Goal: Task Accomplishment & Management: Manage account settings

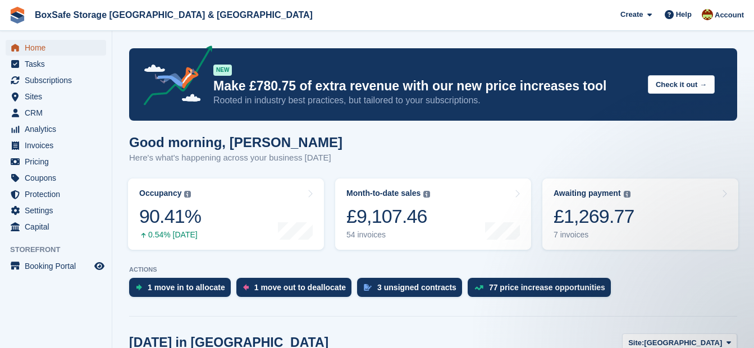
click at [48, 44] on span "Home" at bounding box center [58, 48] width 67 height 16
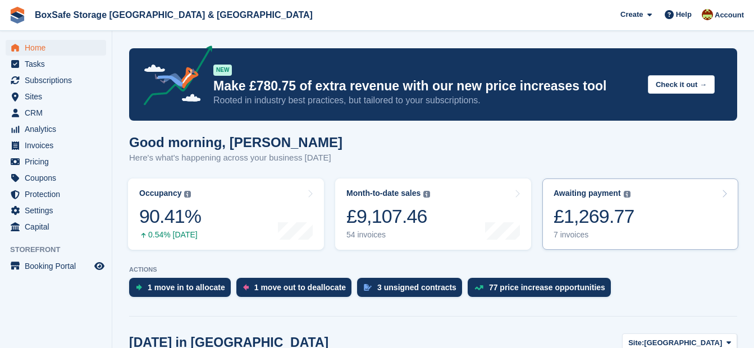
click at [576, 206] on div "£1,269.77" at bounding box center [594, 216] width 81 height 23
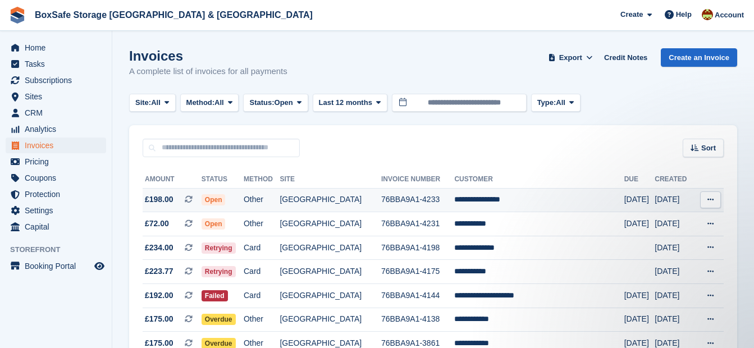
click at [516, 198] on td "**********" at bounding box center [539, 200] width 170 height 24
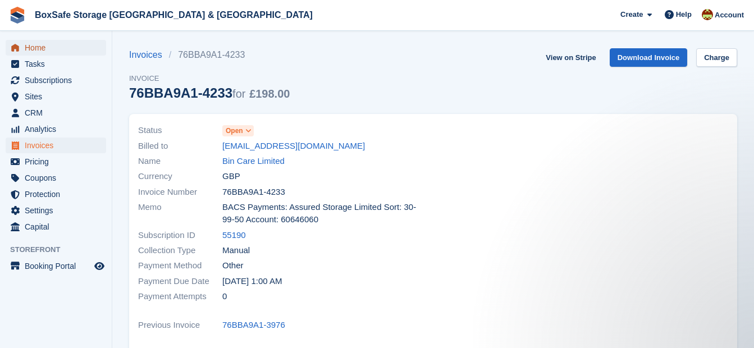
click at [35, 45] on span "Home" at bounding box center [58, 48] width 67 height 16
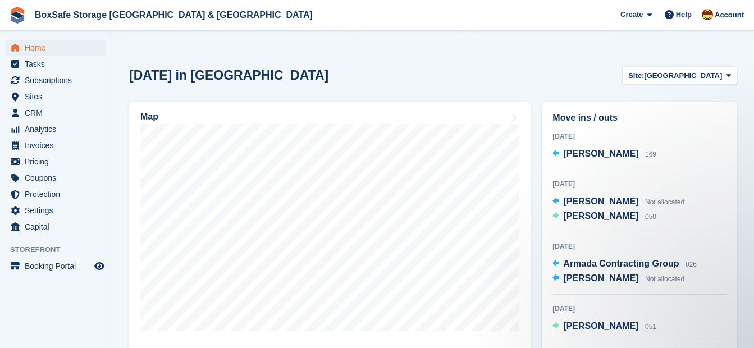
scroll to position [304, 0]
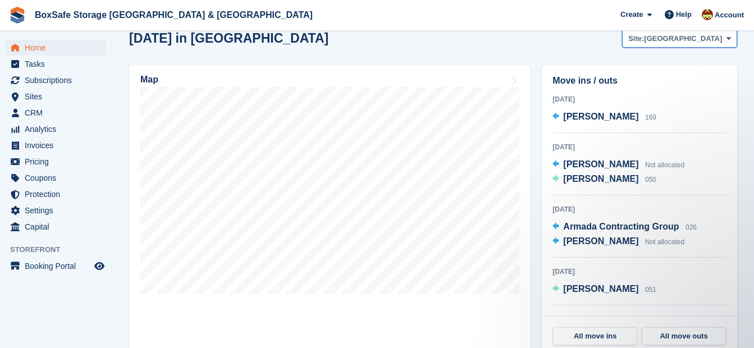
click at [708, 43] on span "[GEOGRAPHIC_DATA]" at bounding box center [683, 38] width 78 height 11
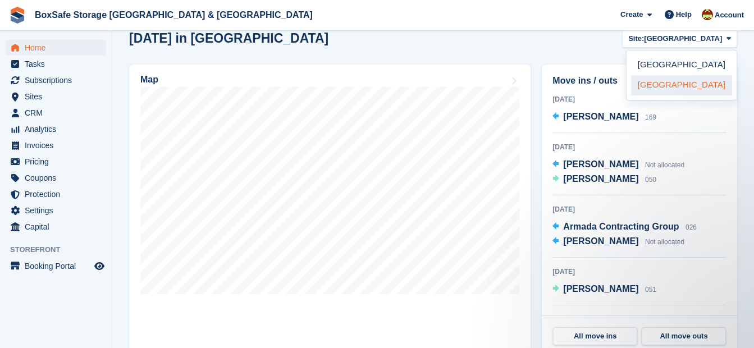
click at [688, 85] on link "[GEOGRAPHIC_DATA]" at bounding box center [681, 85] width 101 height 20
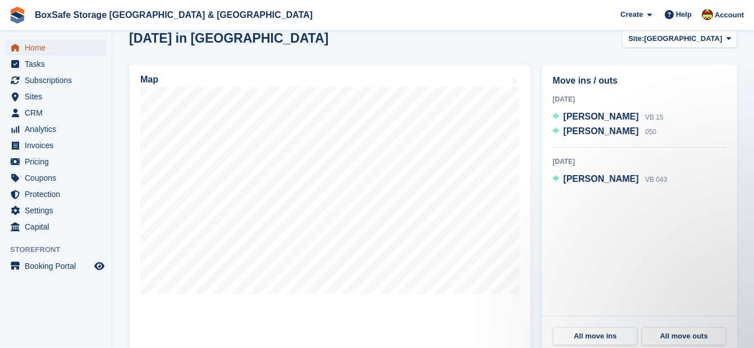
click at [49, 47] on span "Home" at bounding box center [58, 48] width 67 height 16
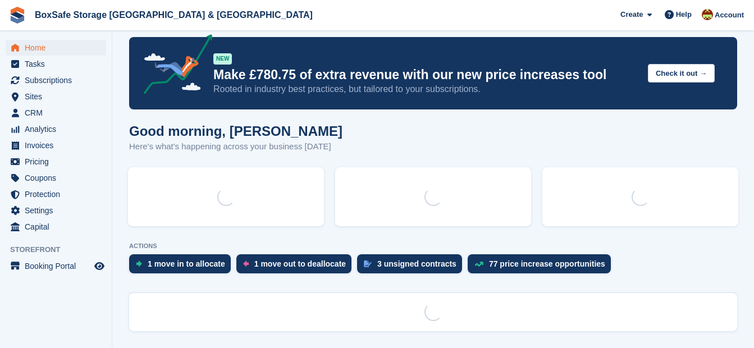
scroll to position [0, 0]
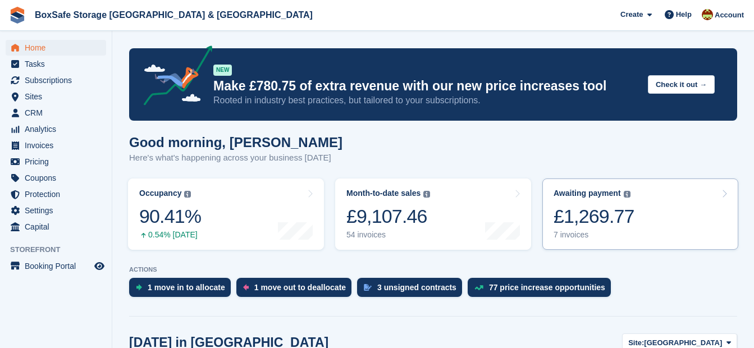
click at [580, 227] on div "£1,269.77" at bounding box center [594, 216] width 81 height 23
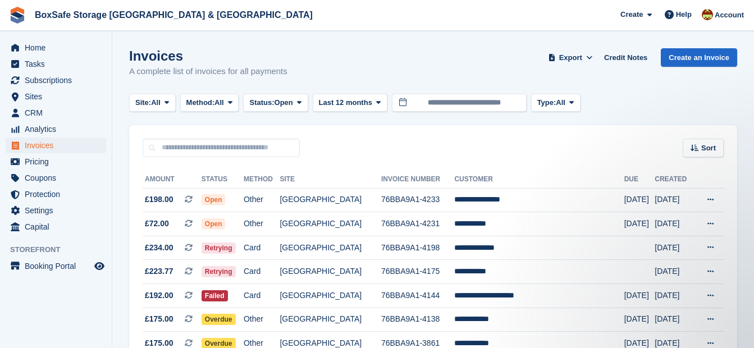
scroll to position [63, 0]
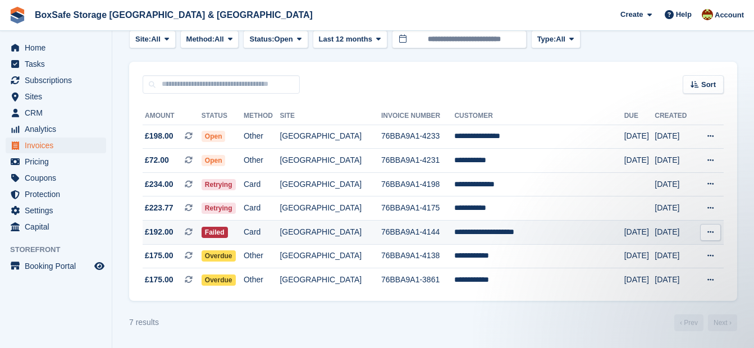
click at [473, 229] on td "**********" at bounding box center [539, 233] width 170 height 24
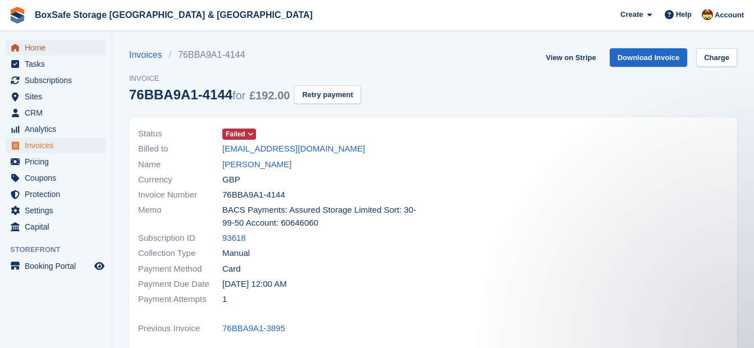
click at [46, 47] on span "Home" at bounding box center [58, 48] width 67 height 16
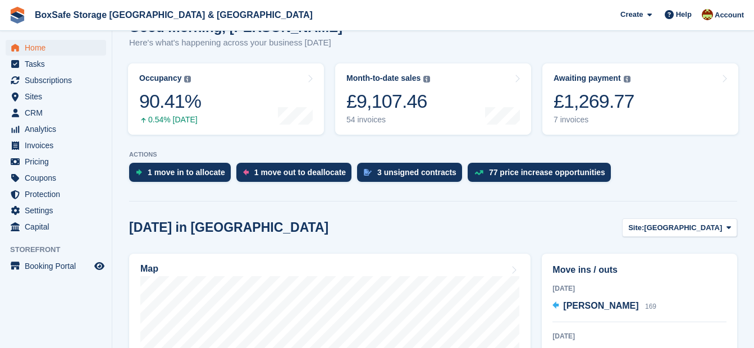
scroll to position [83, 0]
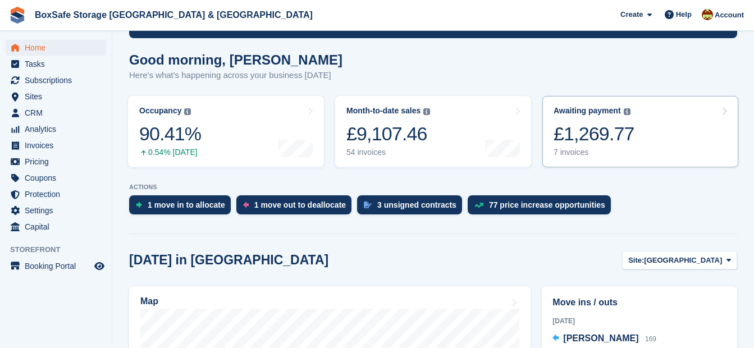
click at [579, 145] on div "£1,269.77" at bounding box center [594, 133] width 81 height 23
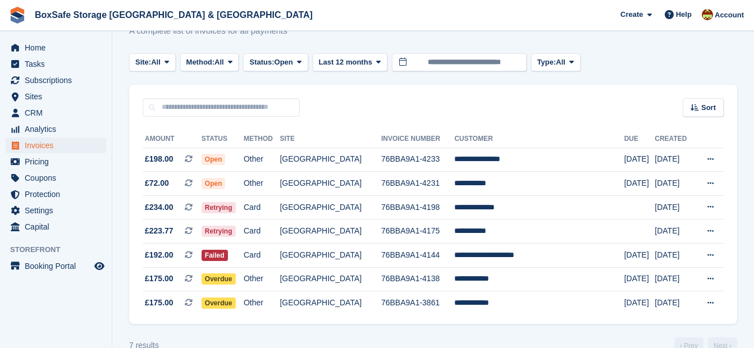
scroll to position [63, 0]
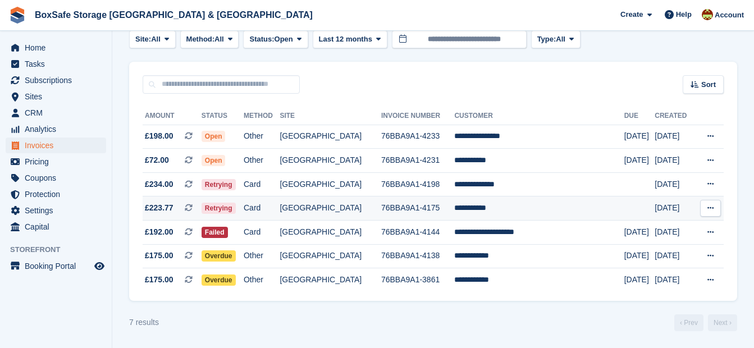
click at [494, 209] on td "**********" at bounding box center [539, 209] width 170 height 24
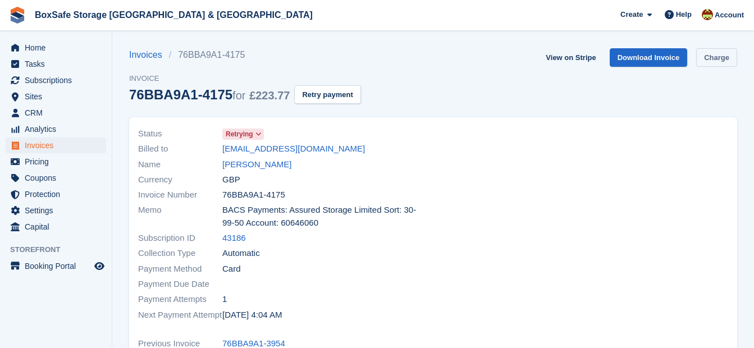
click at [719, 61] on link "Charge" at bounding box center [716, 57] width 41 height 19
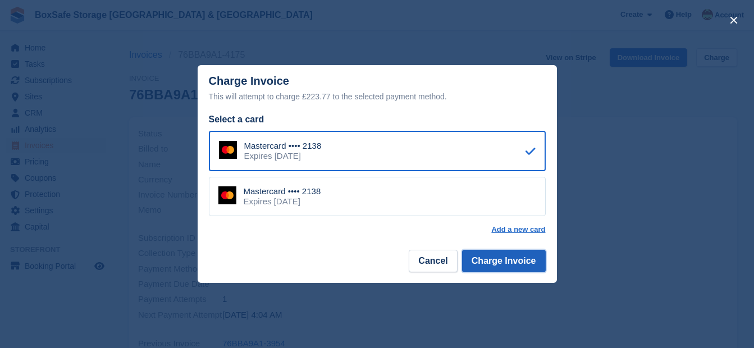
click at [508, 261] on button "Charge Invoice" at bounding box center [504, 261] width 84 height 22
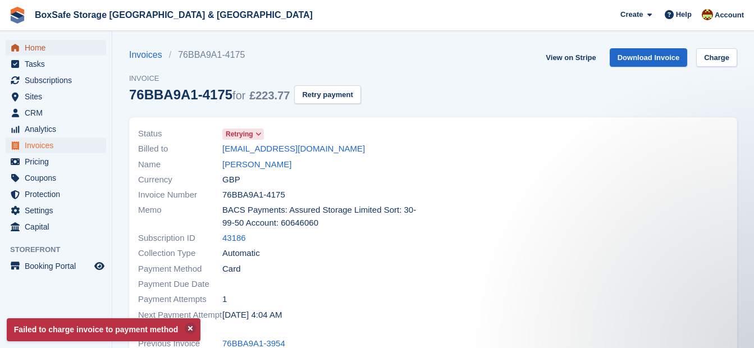
click at [33, 47] on span "Home" at bounding box center [58, 48] width 67 height 16
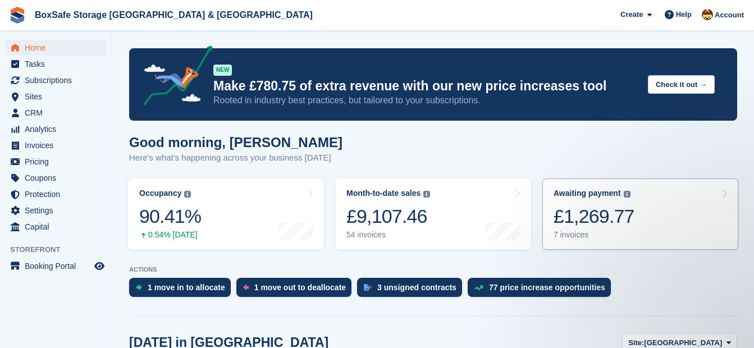
click at [599, 224] on div "£1,269.77" at bounding box center [594, 216] width 81 height 23
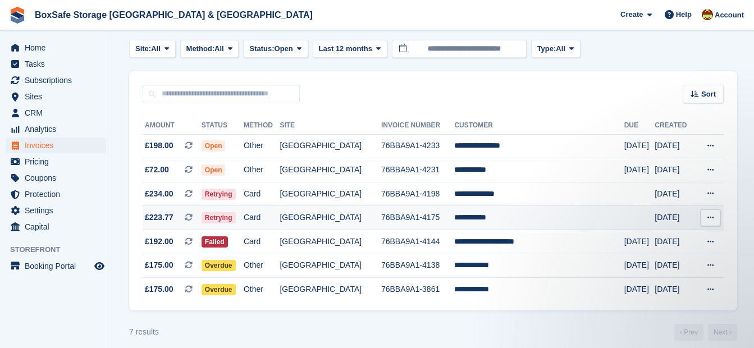
click at [508, 222] on td "**********" at bounding box center [539, 218] width 170 height 24
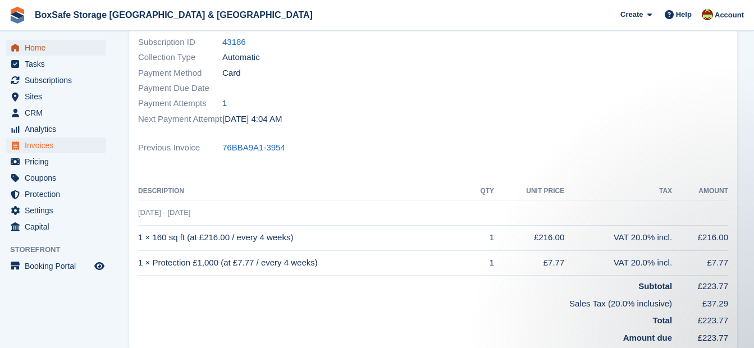
click at [44, 40] on span "Home" at bounding box center [58, 48] width 67 height 16
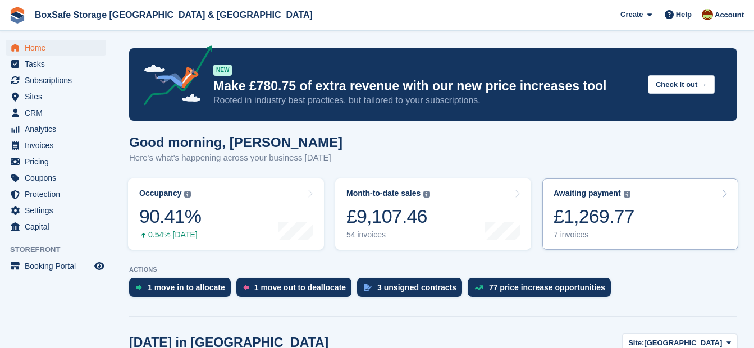
click at [594, 221] on div "£1,269.77" at bounding box center [594, 216] width 81 height 23
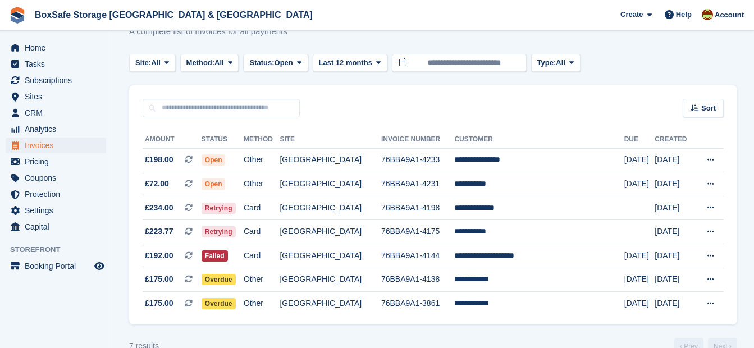
scroll to position [41, 0]
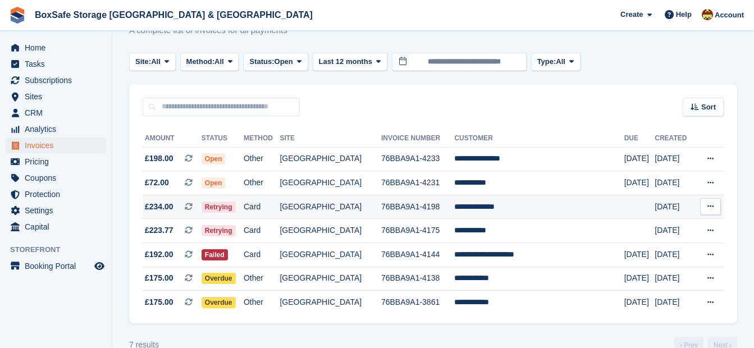
click at [513, 208] on td "**********" at bounding box center [539, 207] width 170 height 24
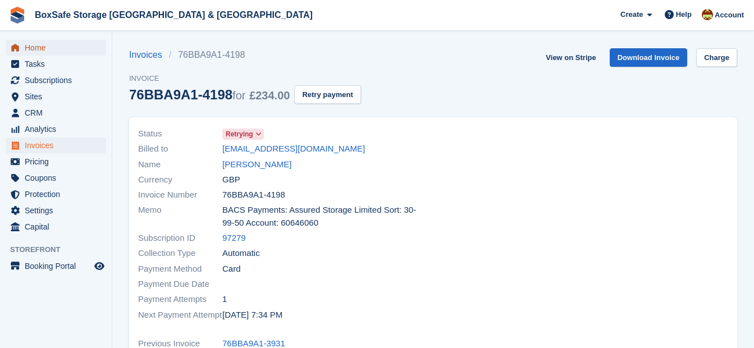
click at [30, 47] on span "Home" at bounding box center [58, 48] width 67 height 16
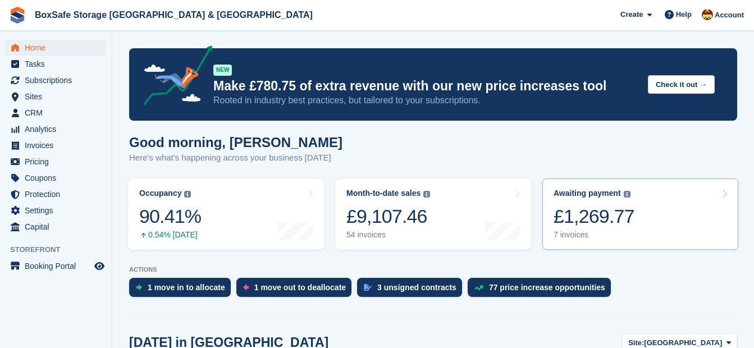
click at [582, 223] on div "£1,269.77" at bounding box center [594, 216] width 81 height 23
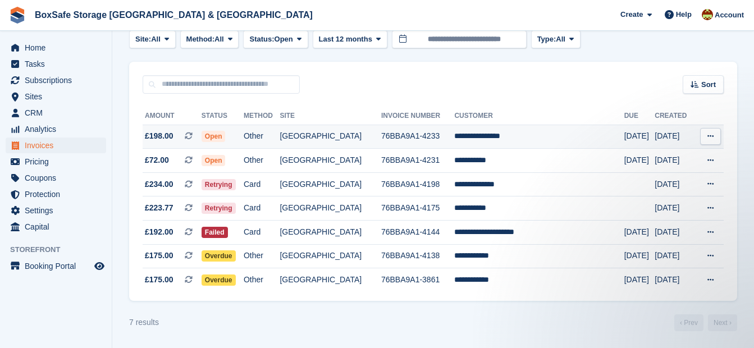
click at [497, 136] on td "**********" at bounding box center [539, 137] width 170 height 24
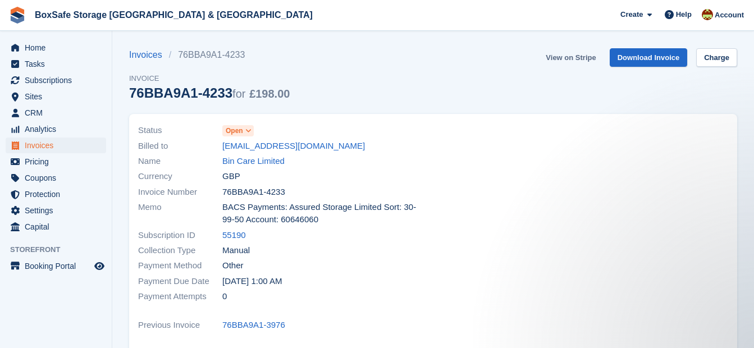
click at [580, 58] on link "View on Stripe" at bounding box center [570, 57] width 59 height 19
click at [57, 47] on span "Home" at bounding box center [58, 48] width 67 height 16
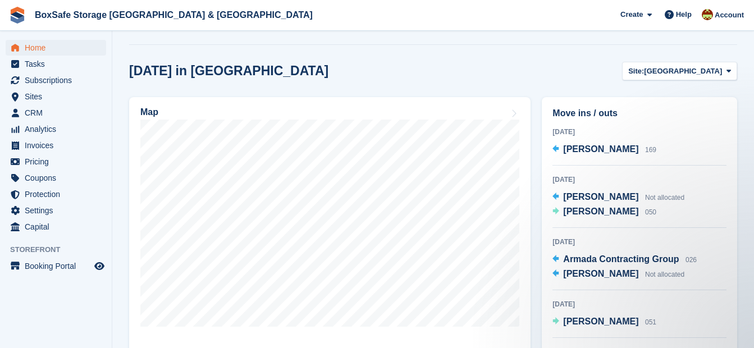
scroll to position [282, 0]
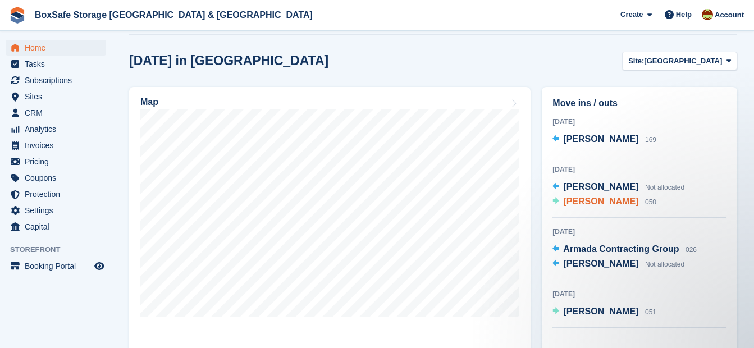
click at [587, 197] on span "[PERSON_NAME]" at bounding box center [600, 202] width 75 height 10
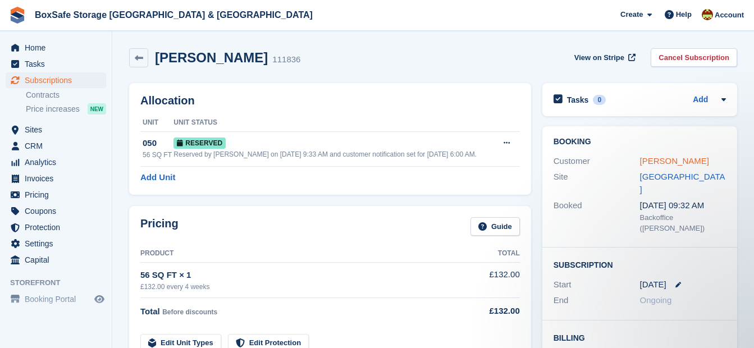
click at [658, 166] on link "Roy Walton" at bounding box center [674, 161] width 69 height 10
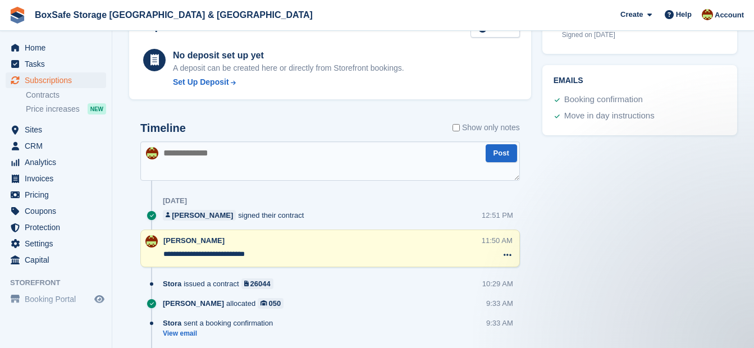
scroll to position [521, 0]
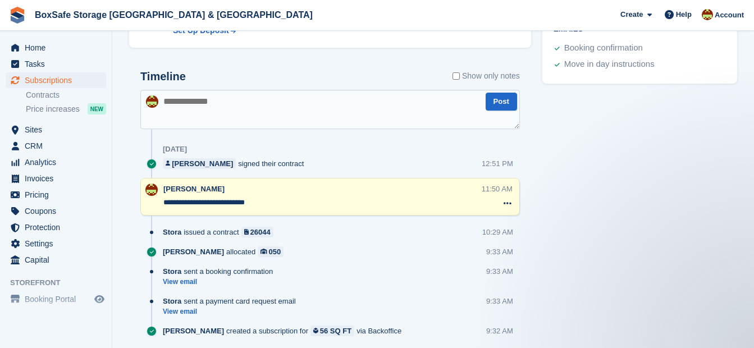
click at [180, 102] on textarea at bounding box center [330, 109] width 380 height 39
type textarea "**********"
drag, startPoint x: 353, startPoint y: 102, endPoint x: 144, endPoint y: 97, distance: 209.5
click at [145, 98] on textarea "**********" at bounding box center [330, 109] width 380 height 39
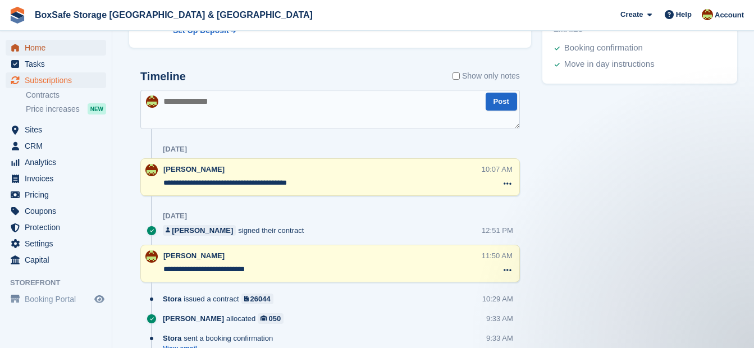
click at [58, 49] on span "Home" at bounding box center [58, 48] width 67 height 16
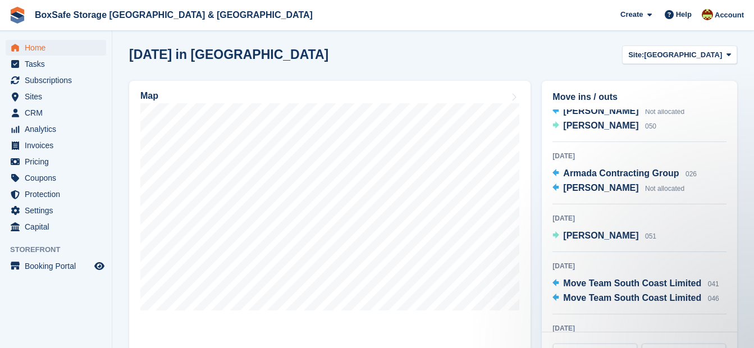
scroll to position [84, 0]
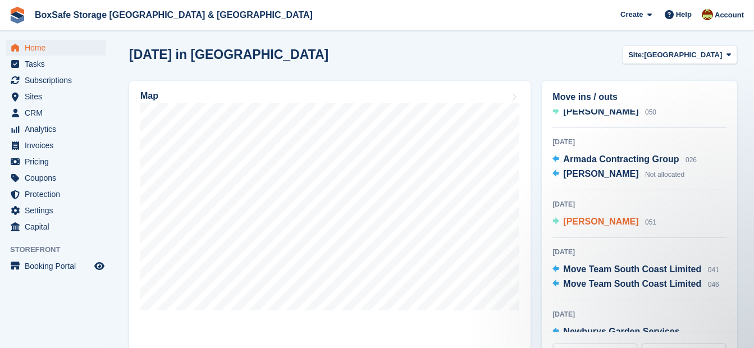
click at [607, 226] on span "Doug Randall" at bounding box center [600, 222] width 75 height 10
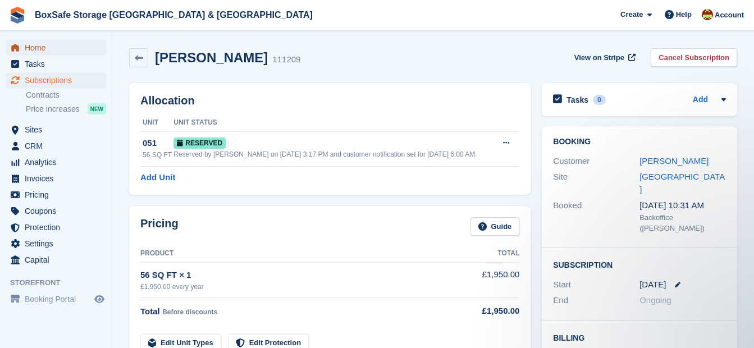
click at [53, 53] on span "Home" at bounding box center [58, 48] width 67 height 16
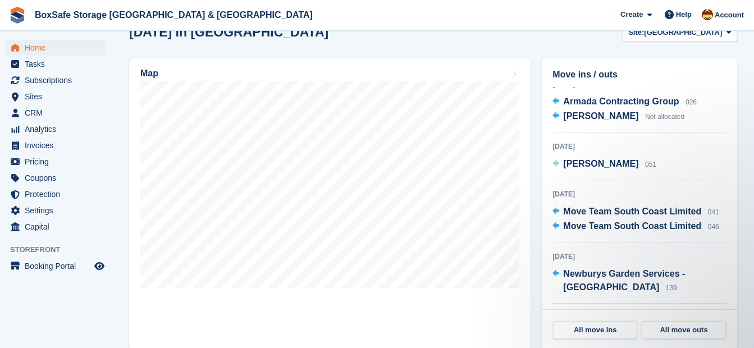
scroll to position [77, 0]
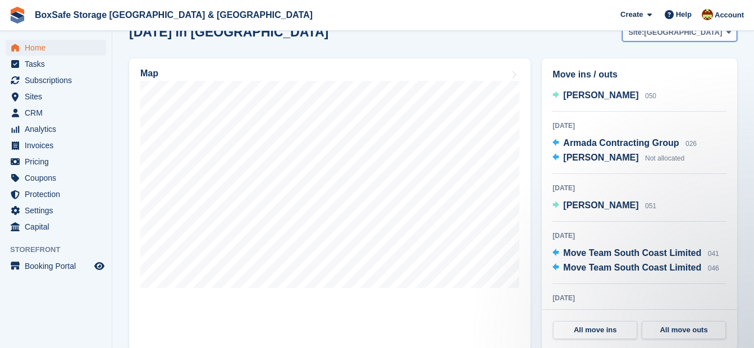
click at [690, 36] on span "[GEOGRAPHIC_DATA]" at bounding box center [683, 32] width 78 height 11
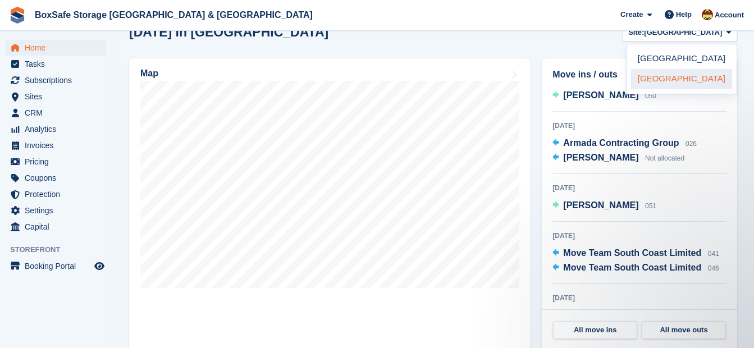
click at [672, 84] on link "[GEOGRAPHIC_DATA]" at bounding box center [681, 79] width 101 height 20
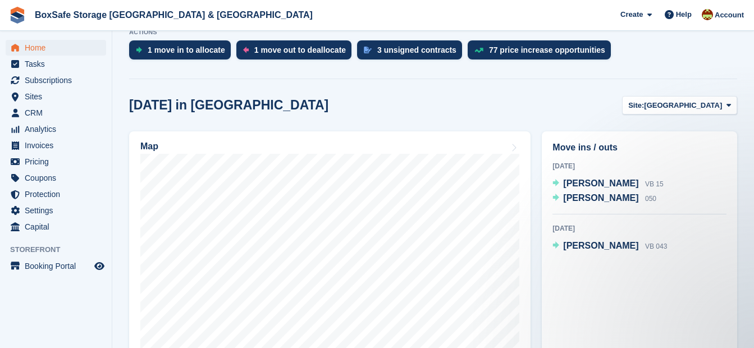
scroll to position [232, 0]
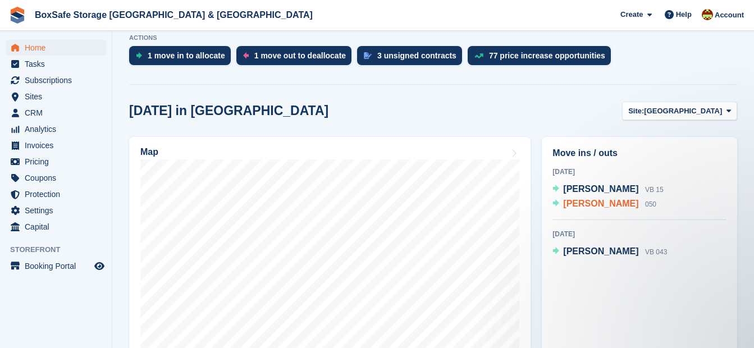
click at [583, 203] on span "Tom Pygall" at bounding box center [600, 204] width 75 height 10
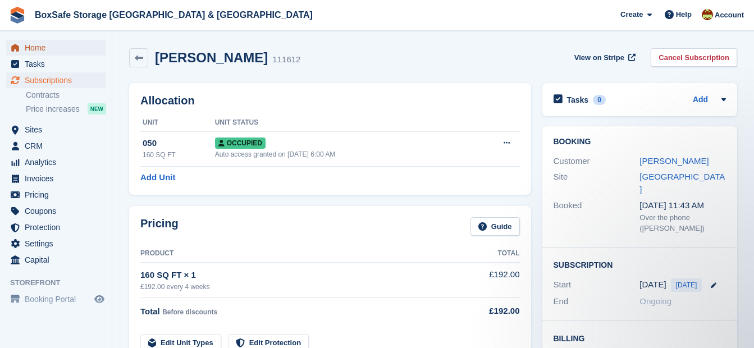
click at [34, 53] on span "Home" at bounding box center [58, 48] width 67 height 16
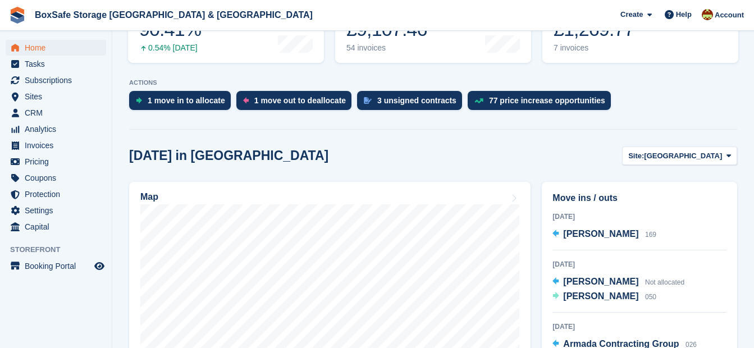
scroll to position [152, 0]
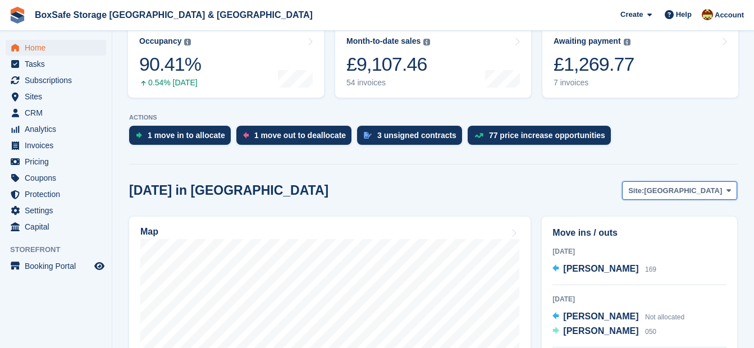
click at [696, 189] on span "[GEOGRAPHIC_DATA]" at bounding box center [683, 190] width 78 height 11
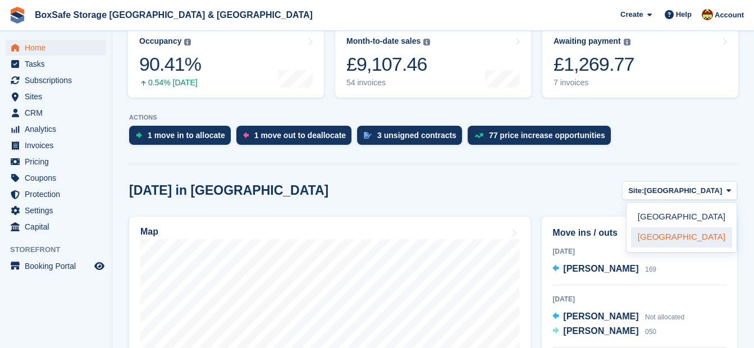
click at [668, 238] on link "[GEOGRAPHIC_DATA]" at bounding box center [681, 237] width 101 height 20
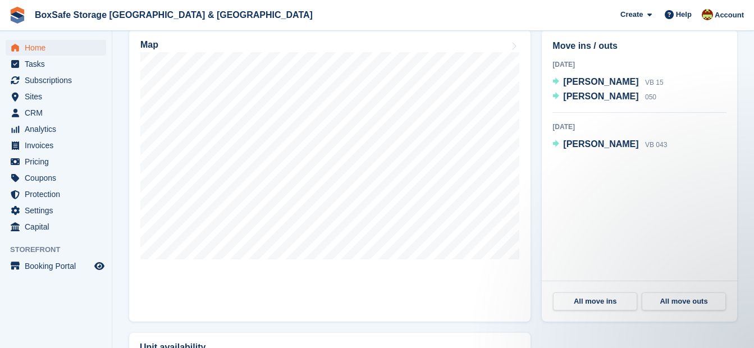
scroll to position [341, 0]
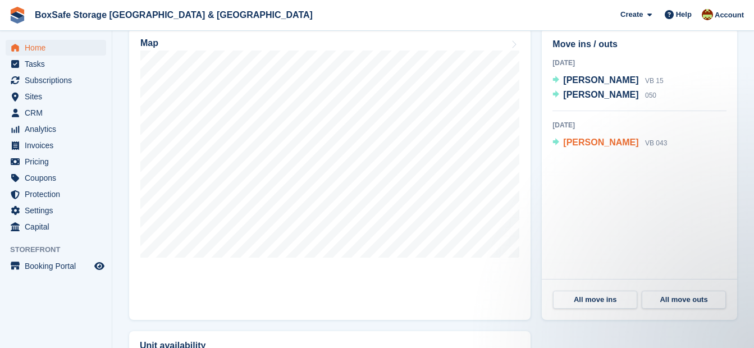
click at [587, 144] on span "Natasha Hamilton" at bounding box center [600, 143] width 75 height 10
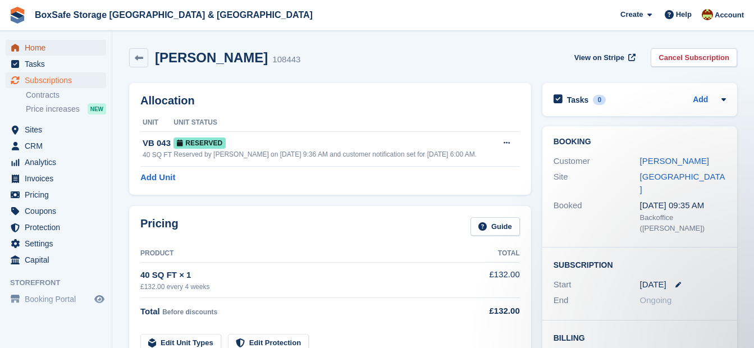
click at [65, 50] on span "Home" at bounding box center [58, 48] width 67 height 16
